Goal: Check status: Check status

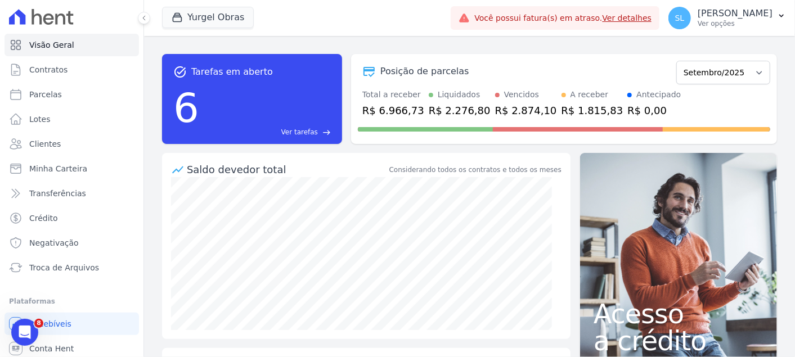
click at [220, 5] on div "Yurgel Obras Via Sul Engenharia AQUARELA CITY INCORPORACAO IMOBILIARIA LTDA JAR…" at bounding box center [304, 17] width 284 height 37
click at [217, 8] on button "Yurgel Obras" at bounding box center [208, 17] width 92 height 21
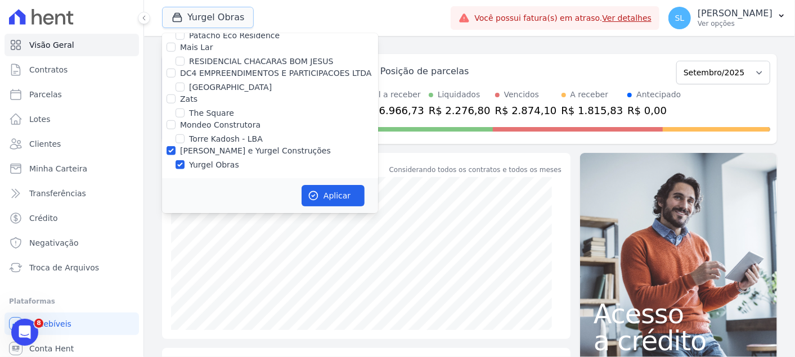
scroll to position [526, 0]
click at [173, 147] on input "[PERSON_NAME] e [PERSON_NAME] Construções" at bounding box center [171, 149] width 9 height 9
checkbox input "false"
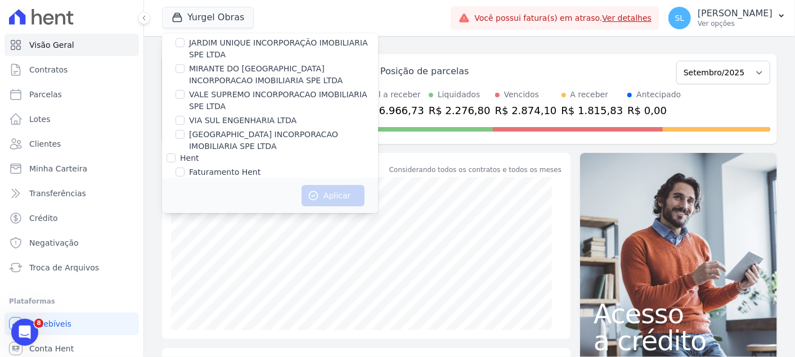
scroll to position [62, 0]
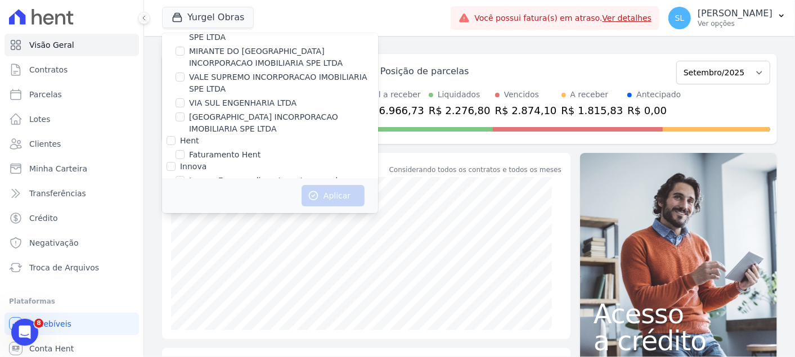
click at [207, 149] on label "Faturamento Hent" at bounding box center [224, 155] width 71 height 12
click at [185, 150] on input "Faturamento Hent" at bounding box center [180, 154] width 9 height 9
checkbox input "true"
click at [337, 199] on button "Aplicar" at bounding box center [333, 195] width 63 height 21
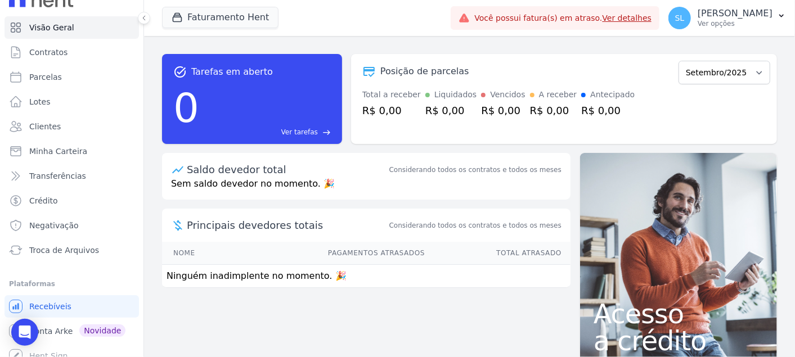
scroll to position [27, 0]
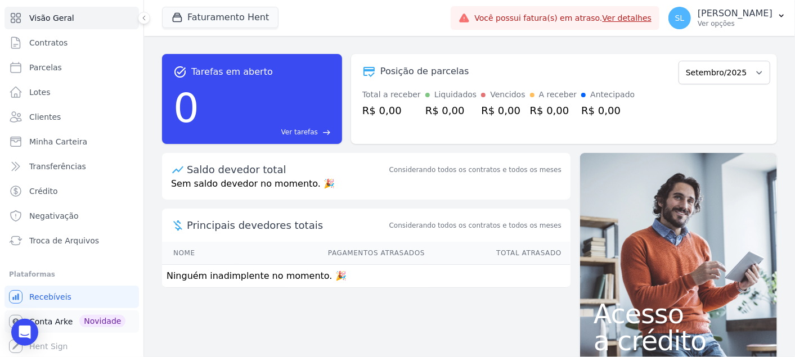
click at [49, 325] on span "Conta Arke" at bounding box center [50, 321] width 43 height 11
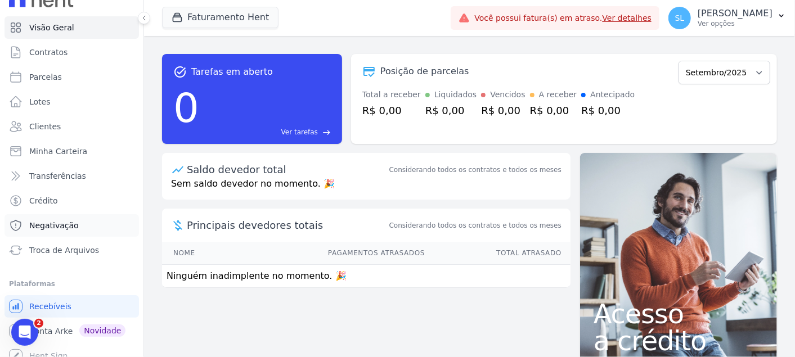
scroll to position [27, 0]
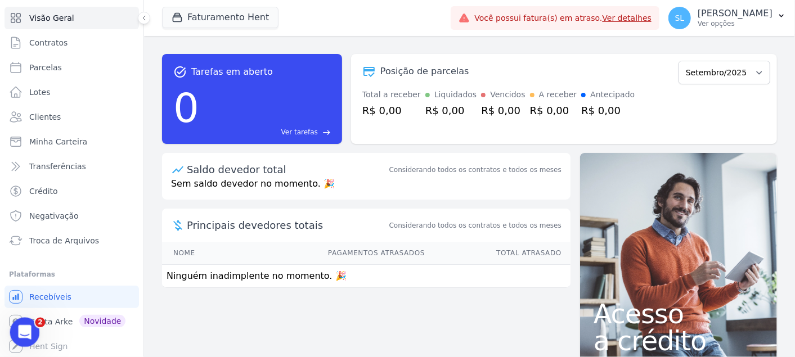
click at [42, 327] on body "Visão Geral Contratos Parcelas Lotes Clientes Minha Carteira Transferências Cré…" at bounding box center [397, 178] width 795 height 357
click at [50, 320] on span "Conta Arke" at bounding box center [50, 321] width 43 height 11
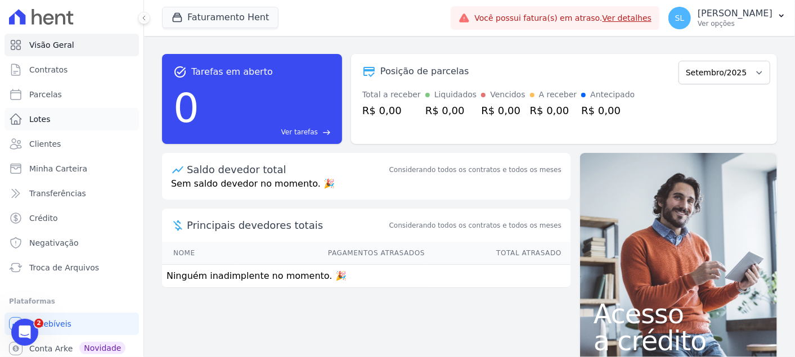
scroll to position [27, 0]
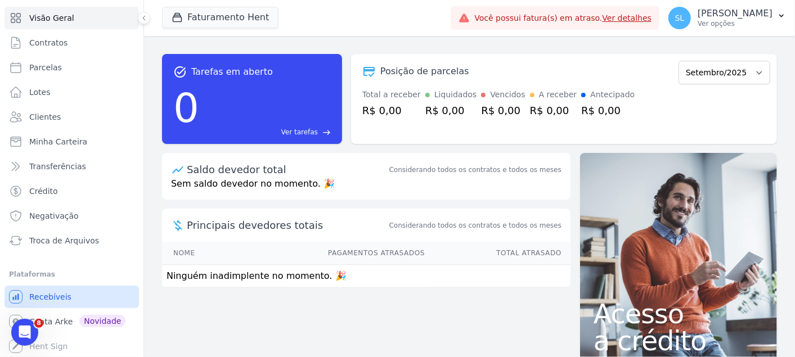
click at [57, 289] on link "Recebíveis" at bounding box center [72, 297] width 135 height 23
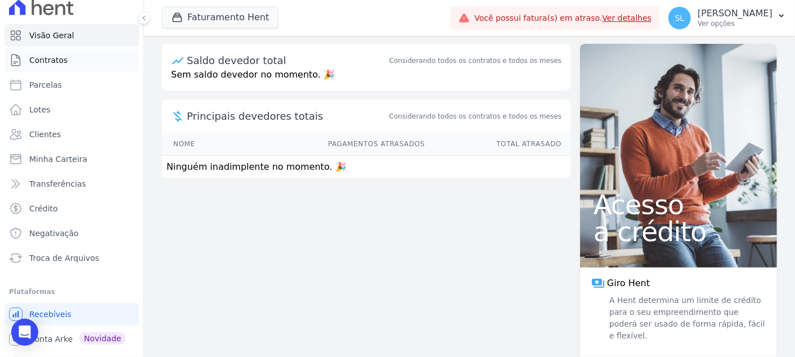
scroll to position [0, 0]
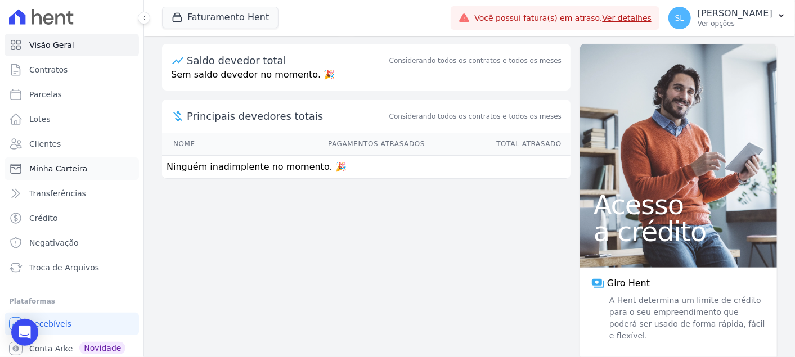
click at [73, 164] on span "Minha Carteira" at bounding box center [58, 168] width 58 height 11
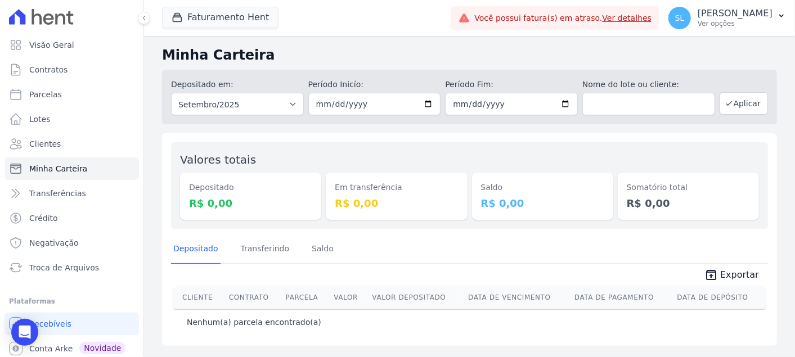
scroll to position [27, 0]
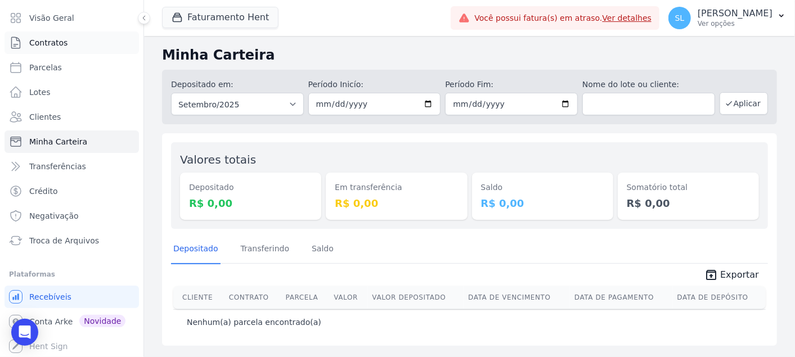
click at [60, 51] on link "Contratos" at bounding box center [72, 43] width 135 height 23
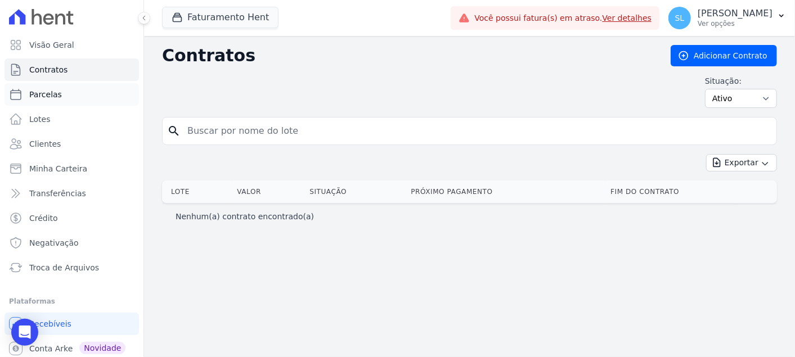
click at [61, 93] on link "Parcelas" at bounding box center [72, 94] width 135 height 23
select select
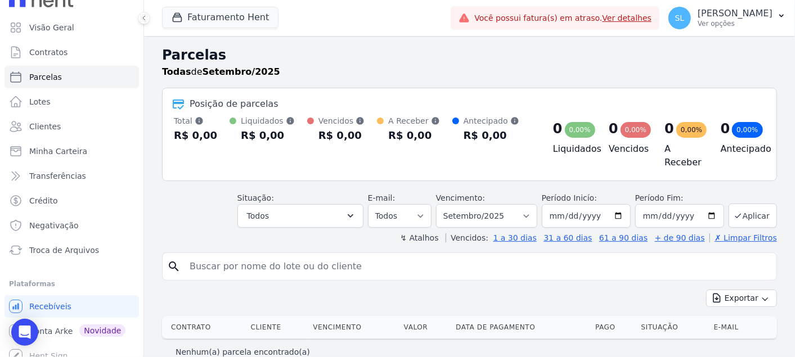
scroll to position [27, 0]
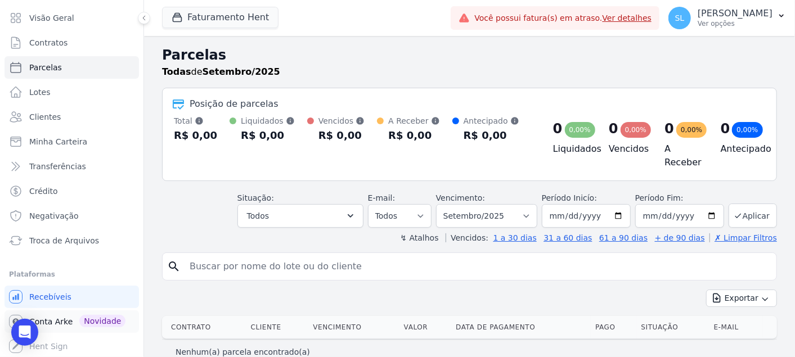
click at [59, 330] on link "Conta Arke Novidade" at bounding box center [72, 322] width 135 height 23
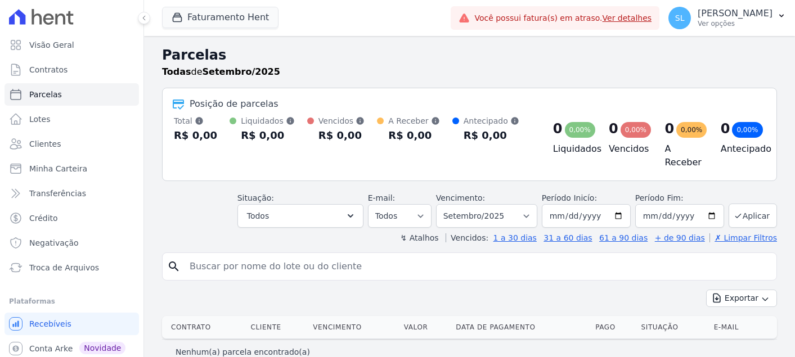
select select
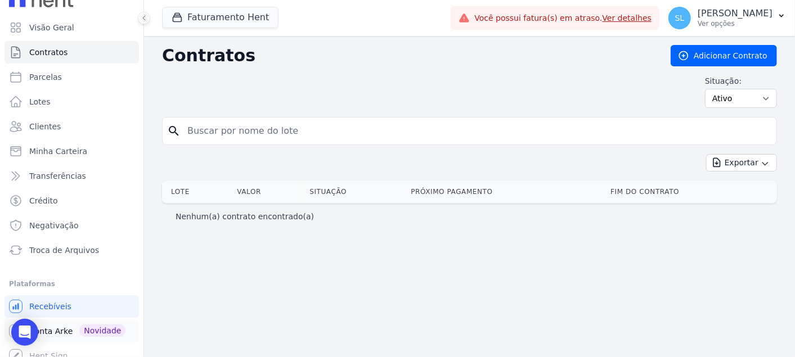
scroll to position [27, 0]
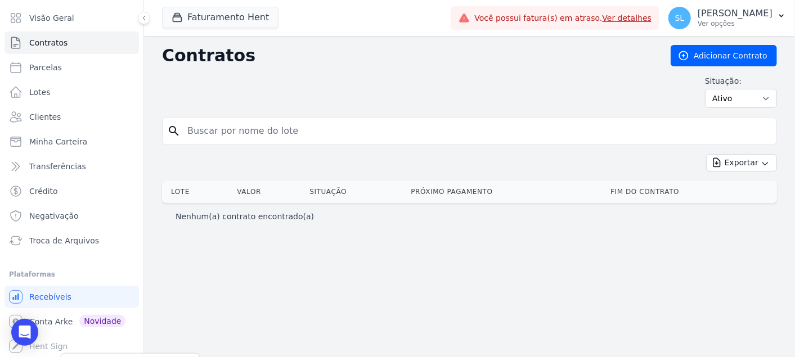
click at [59, 349] on div "Você não possui Hent Sign ativado. Para saber mais, fale com a equipe Hent. Hen…" at bounding box center [72, 346] width 135 height 23
click at [48, 302] on span "Recebíveis" at bounding box center [50, 297] width 42 height 11
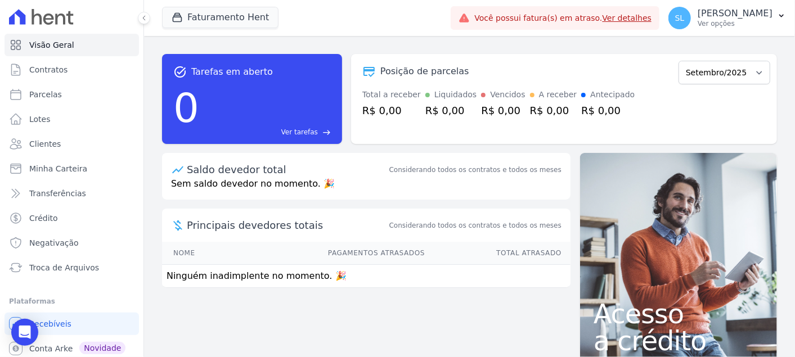
scroll to position [27, 0]
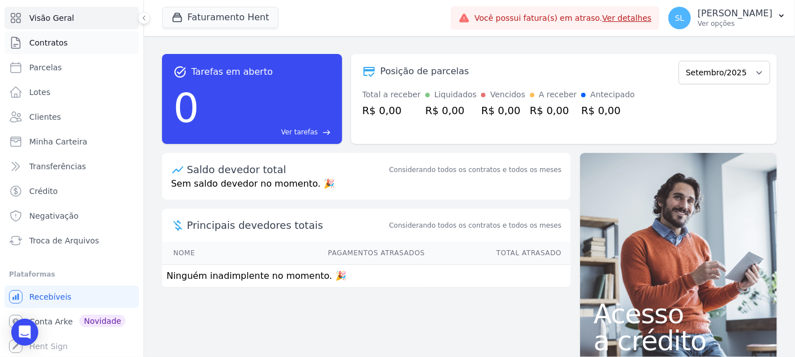
click at [48, 38] on span "Contratos" at bounding box center [48, 42] width 38 height 11
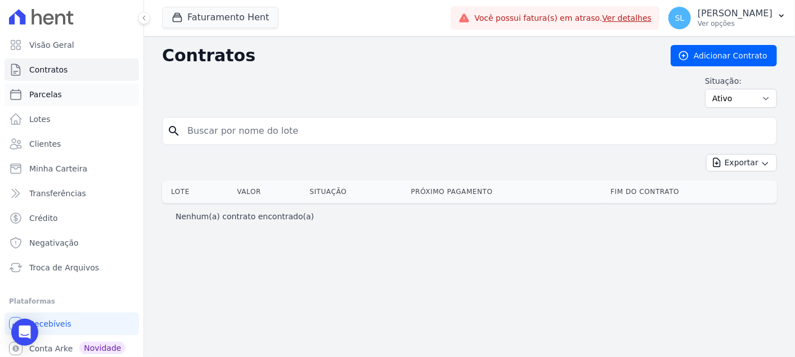
click at [92, 95] on link "Parcelas" at bounding box center [72, 94] width 135 height 23
select select
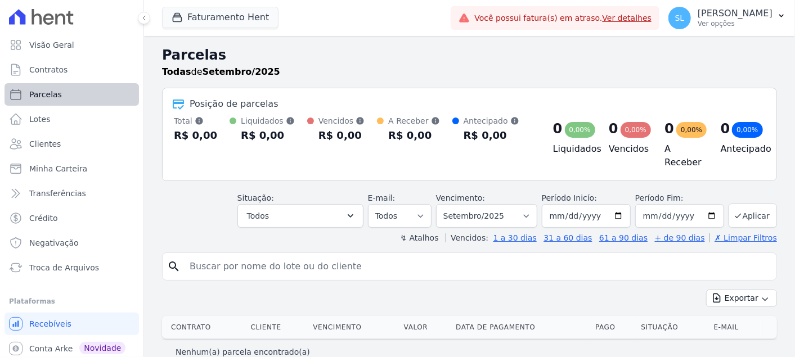
select select
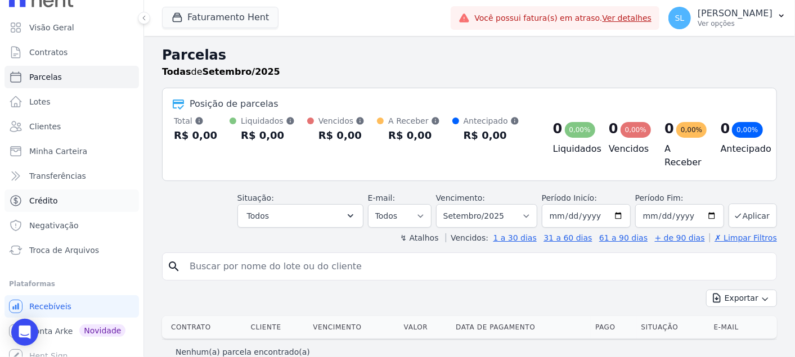
scroll to position [27, 0]
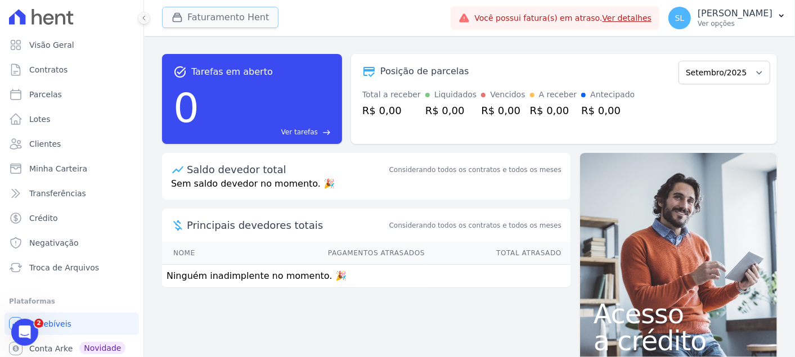
click at [251, 21] on button "Faturamento Hent" at bounding box center [220, 17] width 116 height 21
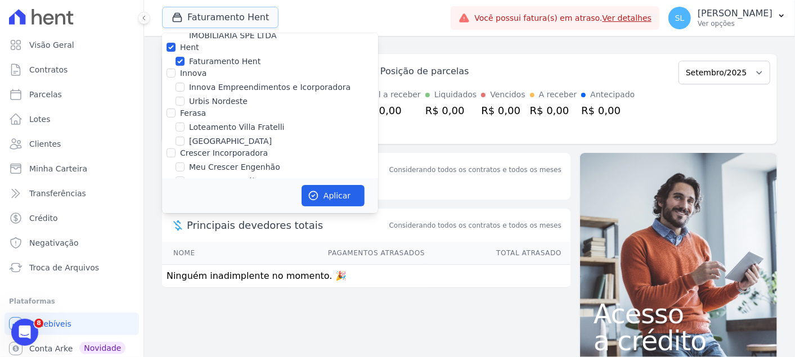
scroll to position [125, 0]
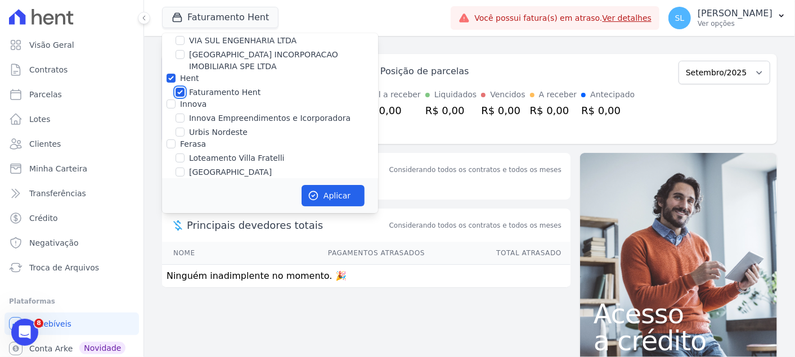
click at [181, 90] on input "Faturamento Hent" at bounding box center [180, 92] width 9 height 9
checkbox input "false"
click at [198, 129] on label "Urbis Nordeste" at bounding box center [218, 133] width 59 height 12
click at [185, 129] on input "Urbis Nordeste" at bounding box center [180, 132] width 9 height 9
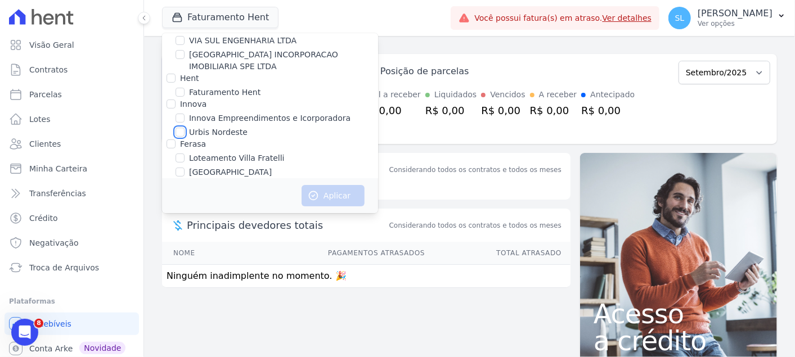
checkbox input "true"
click at [323, 196] on button "Aplicar" at bounding box center [333, 195] width 63 height 21
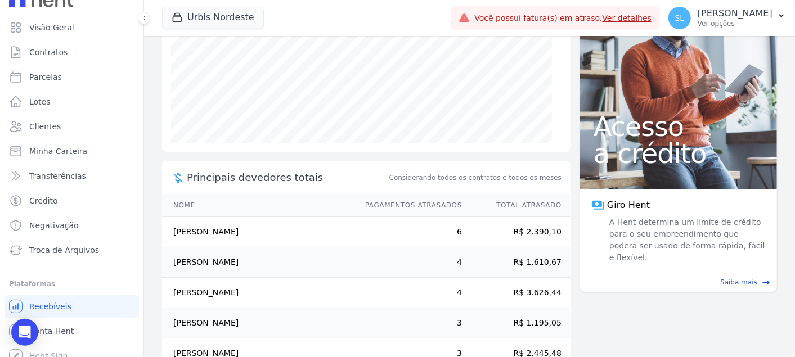
scroll to position [27, 0]
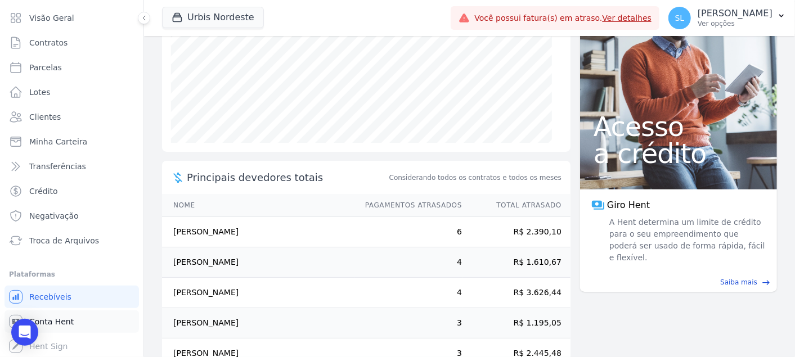
click at [84, 318] on link "Conta Hent" at bounding box center [72, 322] width 135 height 23
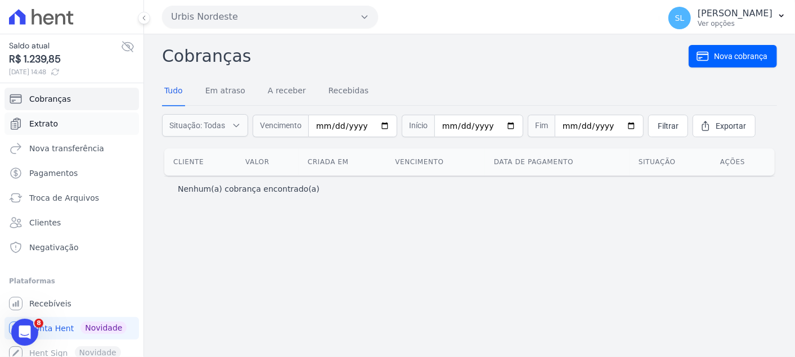
click at [61, 116] on link "Extrato" at bounding box center [72, 124] width 135 height 23
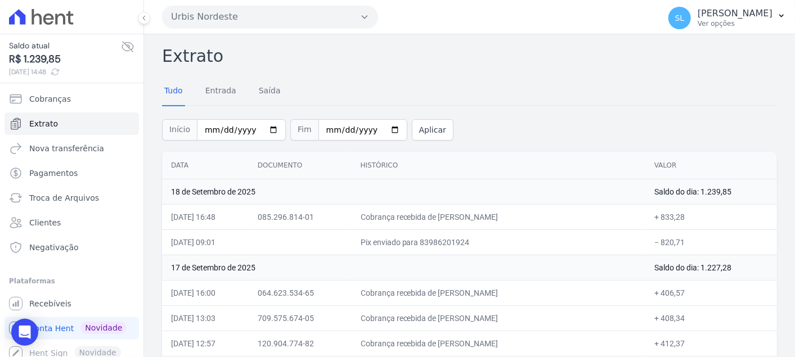
scroll to position [187, 0]
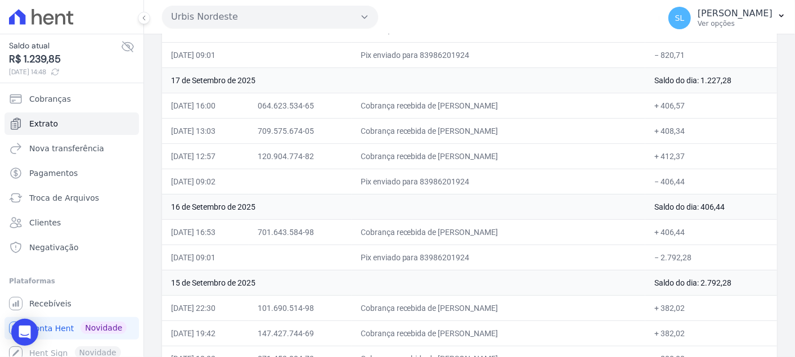
click at [71, 22] on icon at bounding box center [41, 17] width 65 height 16
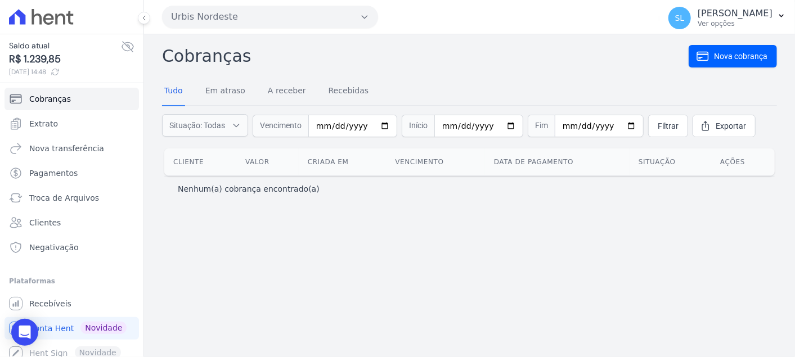
click at [59, 23] on icon at bounding box center [41, 17] width 65 height 16
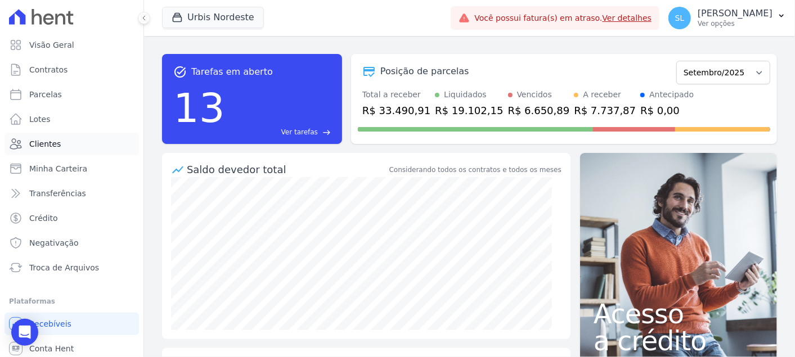
scroll to position [27, 0]
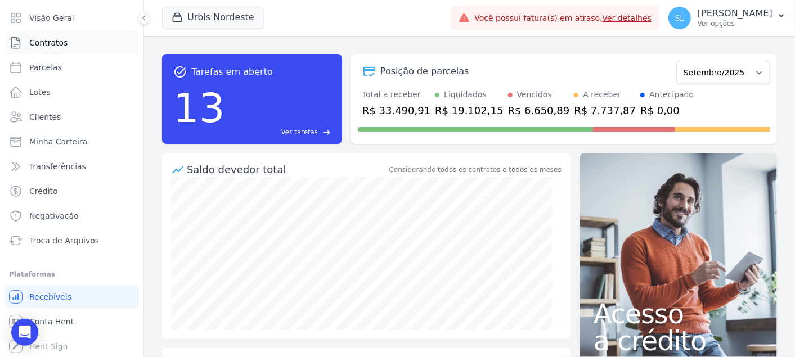
click at [61, 46] on span "Contratos" at bounding box center [48, 42] width 38 height 11
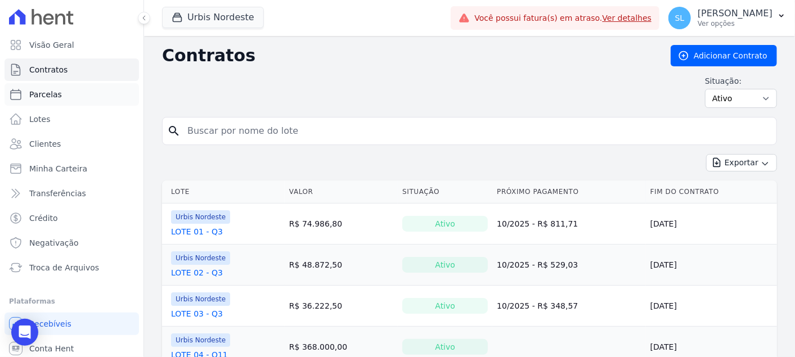
click at [89, 88] on link "Parcelas" at bounding box center [72, 94] width 135 height 23
select select
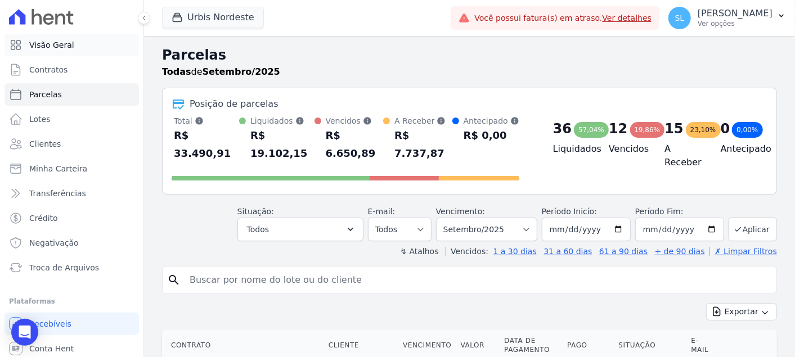
click at [50, 46] on span "Visão Geral" at bounding box center [51, 44] width 45 height 11
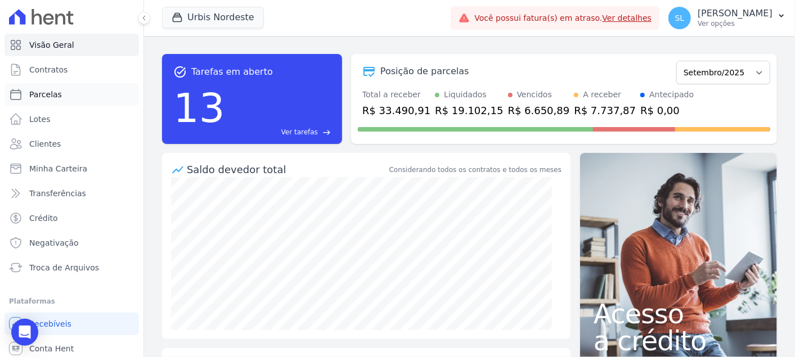
click at [80, 101] on link "Parcelas" at bounding box center [72, 94] width 135 height 23
select select
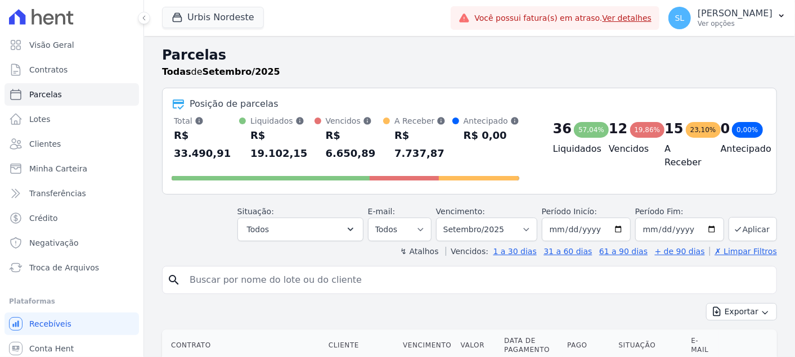
select select
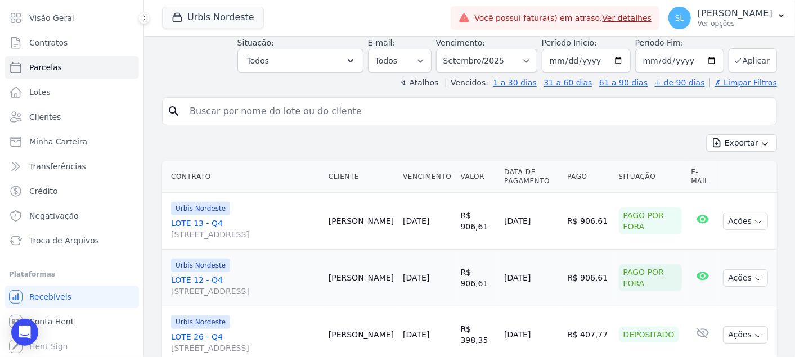
scroll to position [125, 0]
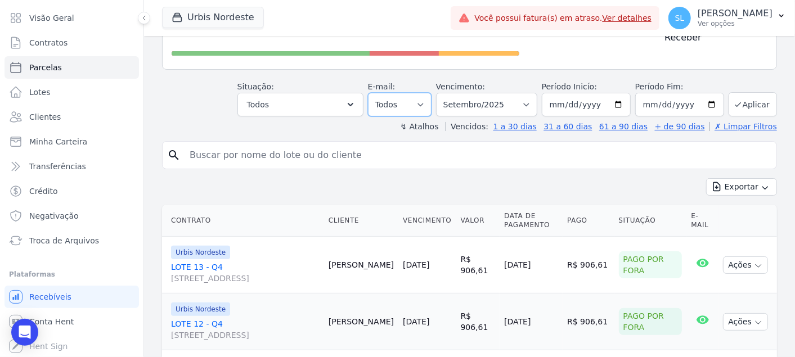
click at [404, 93] on select "Todos Lido Não-lido" at bounding box center [400, 105] width 64 height 24
click at [312, 81] on div "Situação: Agendado Em Aberto Pago Processando Cancelado Vencido Transferindo De…" at bounding box center [300, 98] width 126 height 35
click at [316, 93] on button "Todos" at bounding box center [300, 105] width 126 height 24
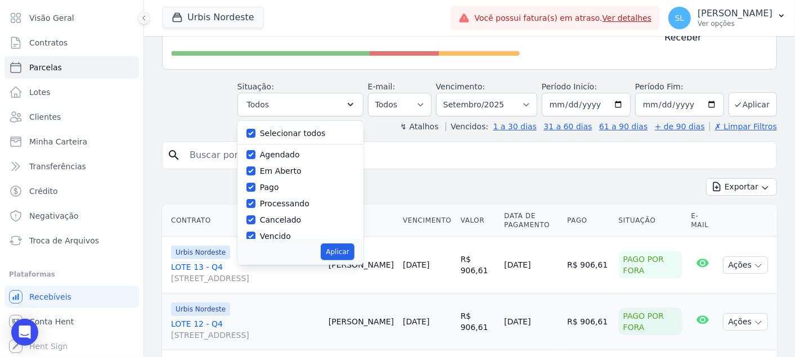
click at [293, 129] on label "Selecionar todos" at bounding box center [293, 133] width 66 height 9
click at [256, 129] on input "Selecionar todos" at bounding box center [251, 133] width 9 height 9
checkbox input "false"
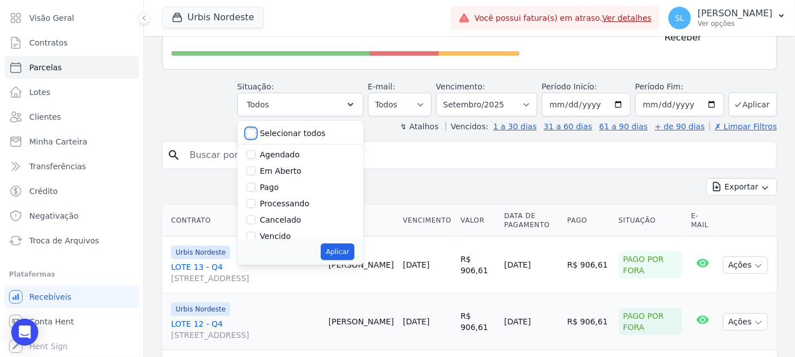
checkbox input "false"
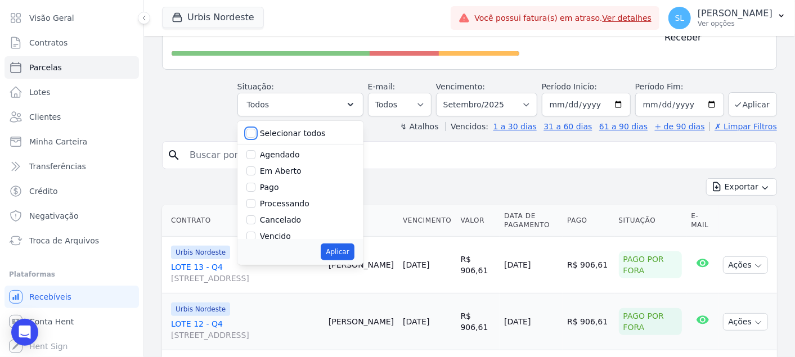
checkbox input "false"
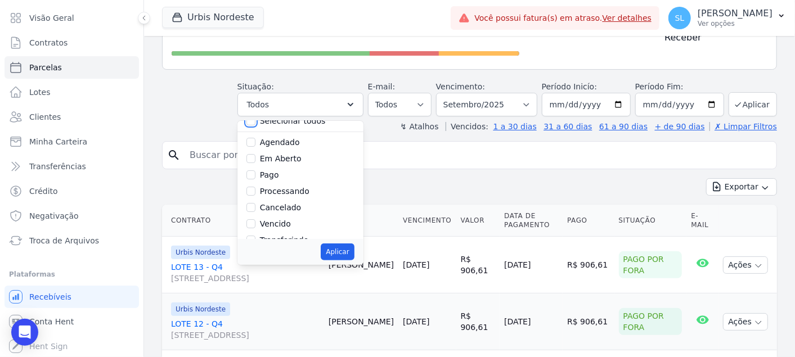
scroll to position [0, 0]
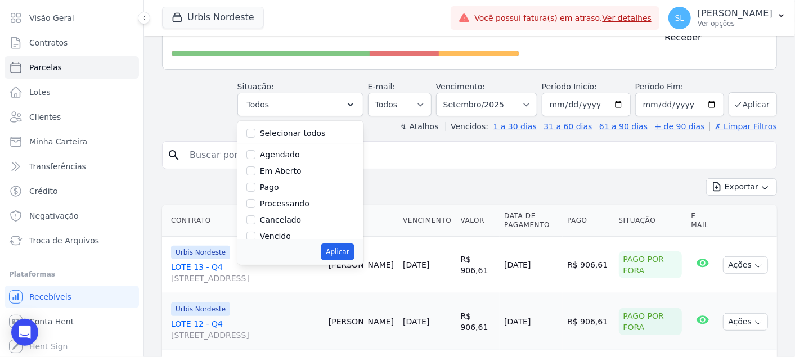
click at [279, 183] on label "Pago" at bounding box center [269, 187] width 19 height 9
click at [256, 183] on input "Pago" at bounding box center [251, 187] width 9 height 9
checkbox input "true"
click at [346, 244] on button "Aplicar" at bounding box center [337, 252] width 33 height 17
select select "paid"
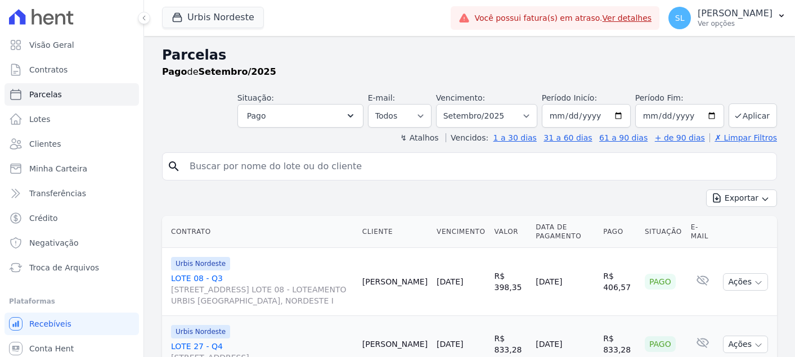
select select
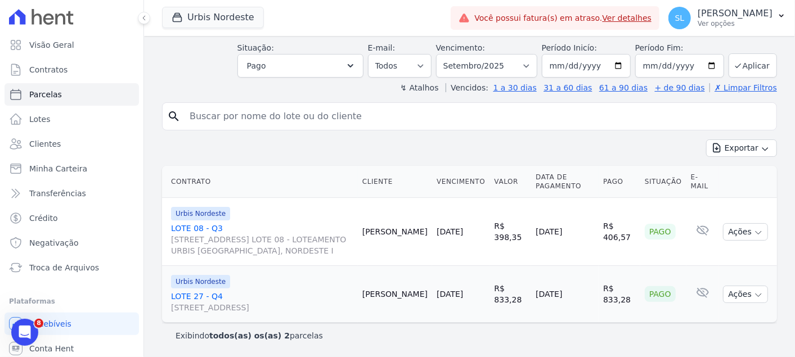
click at [631, 317] on td "R$ 833,28" at bounding box center [620, 294] width 42 height 57
drag, startPoint x: 631, startPoint y: 283, endPoint x: 665, endPoint y: 293, distance: 35.4
drag, startPoint x: 665, startPoint y: 293, endPoint x: 270, endPoint y: 302, distance: 395.2
